Goal: Transaction & Acquisition: Download file/media

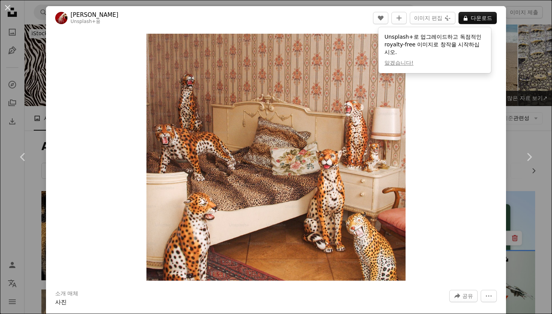
scroll to position [1115, 0]
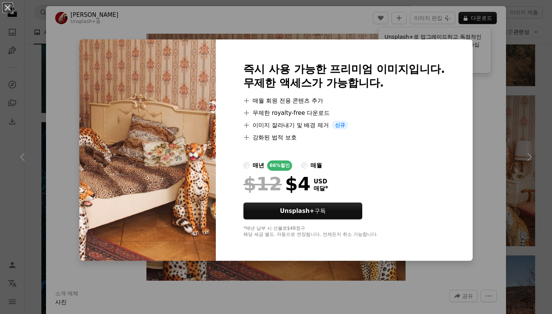
click at [472, 142] on div "An X shape 즉시 사용 가능한 프리미엄 이미지입니다. 무제한 액세스가 가능합니다. A plus sign 매월 회원 전용 콘텐츠 추가 A…" at bounding box center [276, 157] width 552 height 314
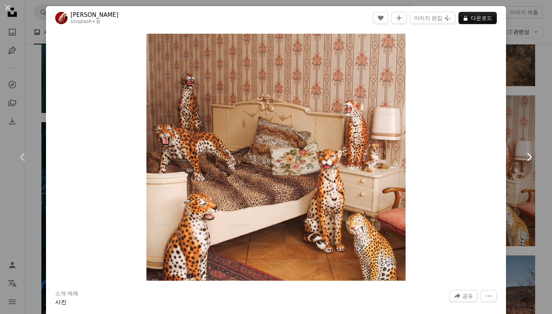
click at [539, 150] on link "Chevron right" at bounding box center [529, 157] width 46 height 74
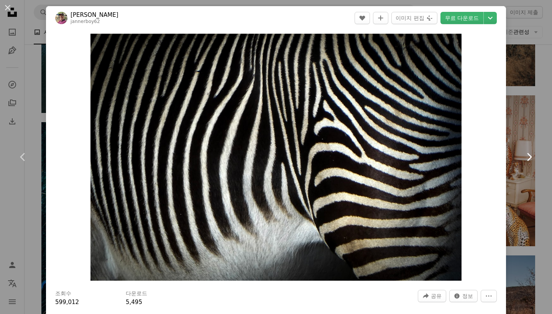
click at [516, 122] on link "Chevron right" at bounding box center [529, 157] width 46 height 74
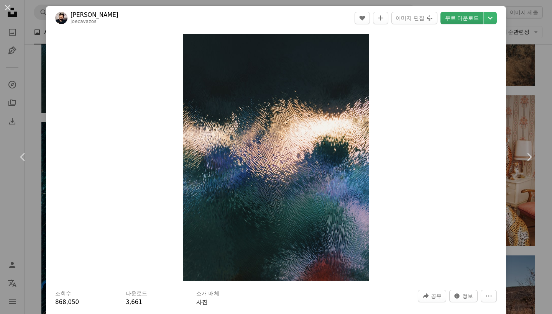
click at [459, 20] on link "무료 다운로드" at bounding box center [462, 18] width 43 height 12
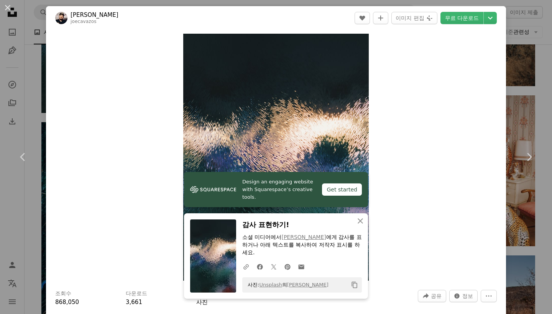
click at [528, 93] on div "An X shape Chevron left Chevron right Design an engaging website with Squarespa…" at bounding box center [276, 157] width 552 height 314
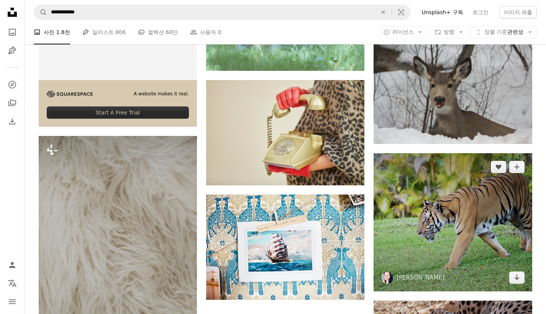
scroll to position [1907, 0]
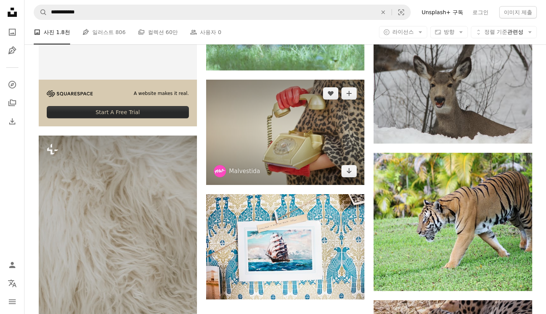
click at [319, 129] on img at bounding box center [285, 132] width 158 height 105
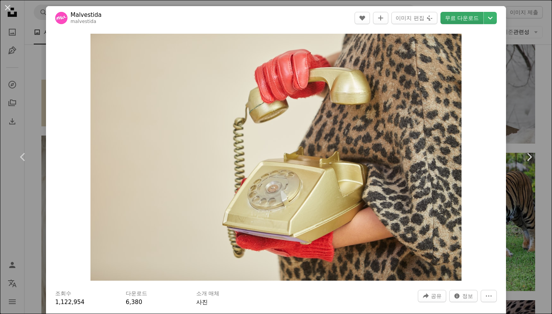
click at [450, 20] on link "무료 다운로드" at bounding box center [462, 18] width 43 height 12
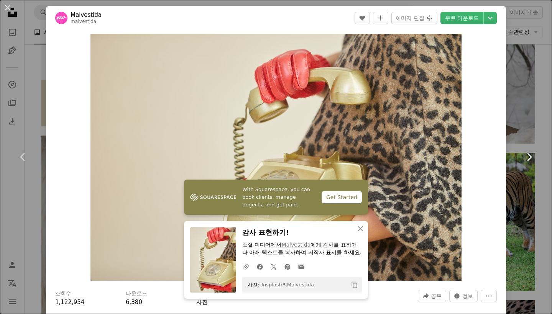
click at [522, 145] on link "Chevron right" at bounding box center [529, 157] width 46 height 74
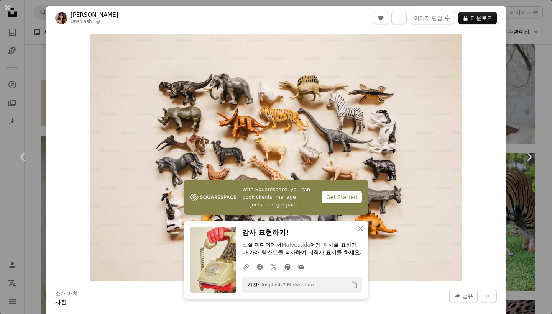
click at [506, 19] on div "An X shape Chevron left Chevron right With Squarespace, you can book clients, m…" at bounding box center [276, 157] width 552 height 314
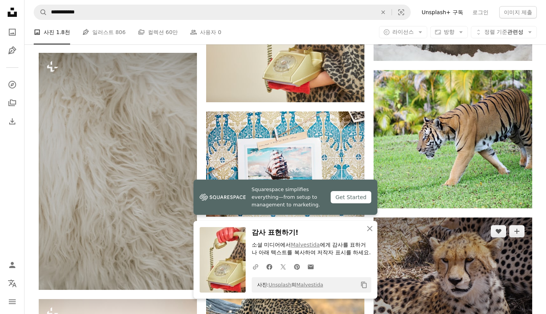
scroll to position [1999, 0]
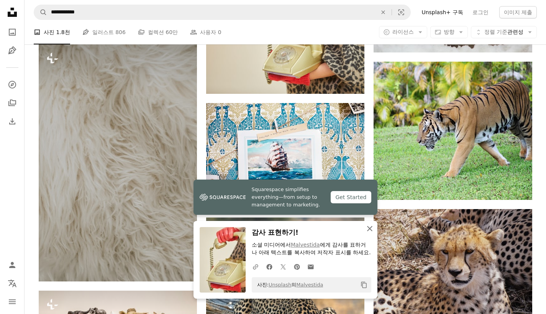
click at [373, 231] on icon "An X shape" at bounding box center [369, 228] width 9 height 9
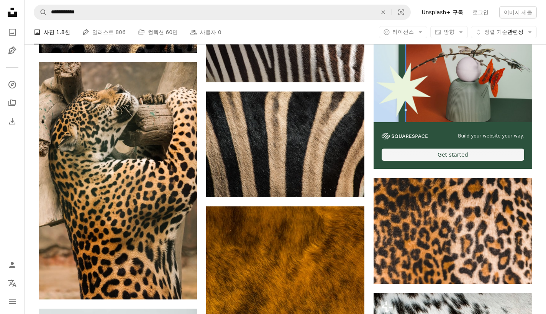
scroll to position [264, 0]
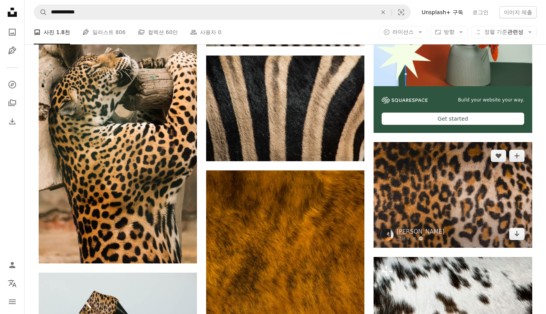
click at [411, 206] on img at bounding box center [453, 194] width 158 height 105
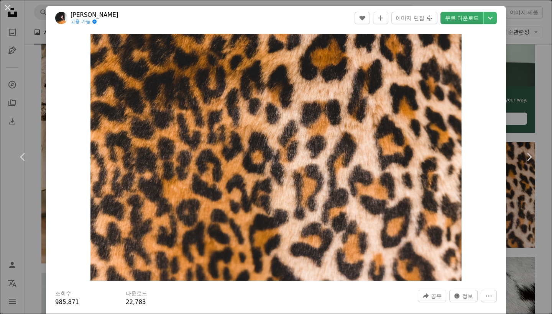
click at [453, 18] on link "무료 다운로드" at bounding box center [462, 18] width 43 height 12
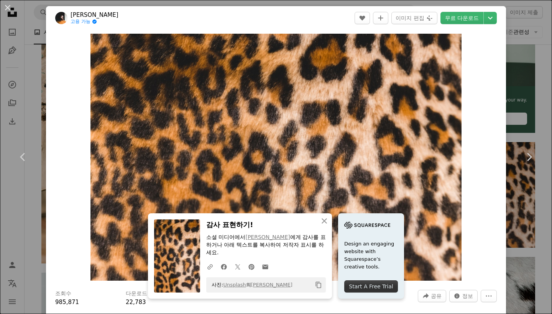
click at [504, 14] on div "An X shape Chevron left Chevron right An X shape 닫기 감사 표현하기! 소셜 미디어에서 [PERSON_N…" at bounding box center [276, 157] width 552 height 314
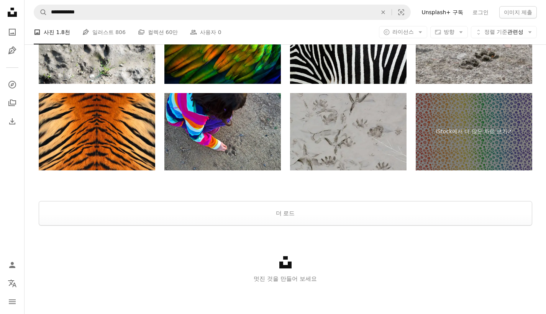
scroll to position [3996, 0]
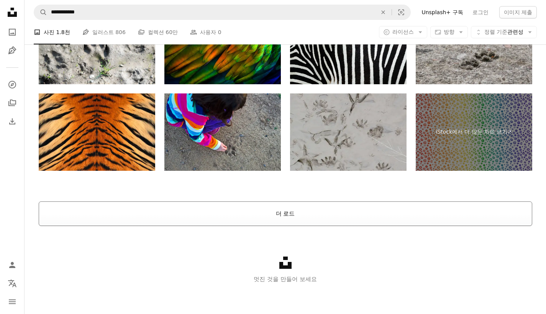
click at [365, 206] on button "더 로드" at bounding box center [286, 214] width 494 height 25
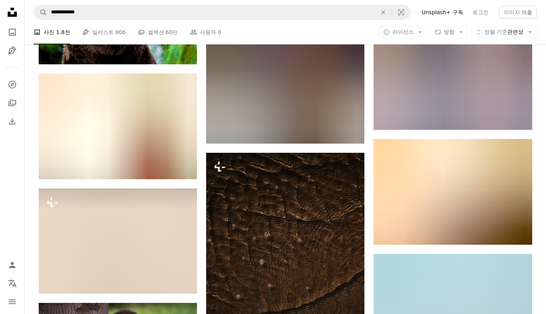
scroll to position [7524, 0]
